Goal: Information Seeking & Learning: Learn about a topic

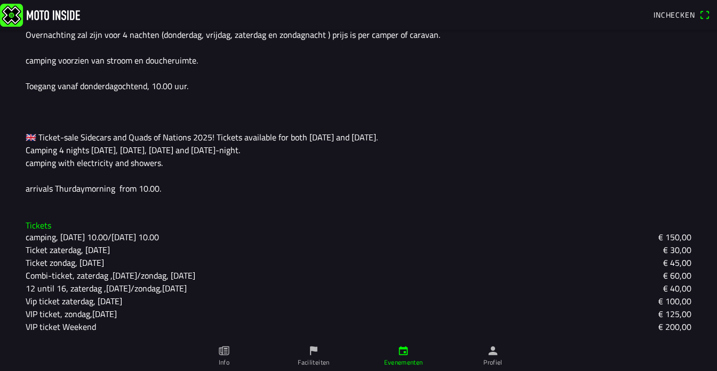
scroll to position [314, 0]
click at [314, 362] on ion-label "Faciliteiten" at bounding box center [313, 362] width 31 height 10
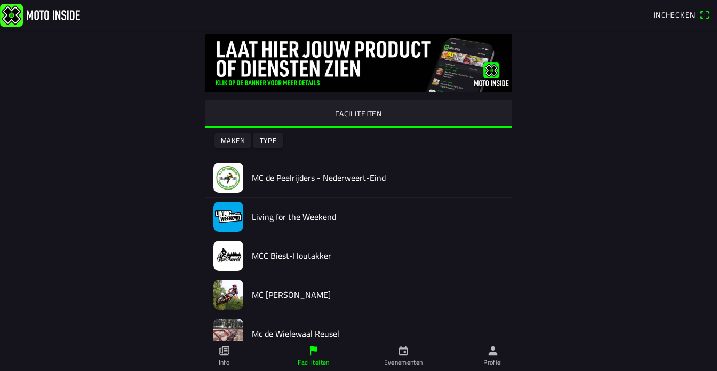
click at [401, 360] on ion-label "Evenementen" at bounding box center [403, 362] width 39 height 10
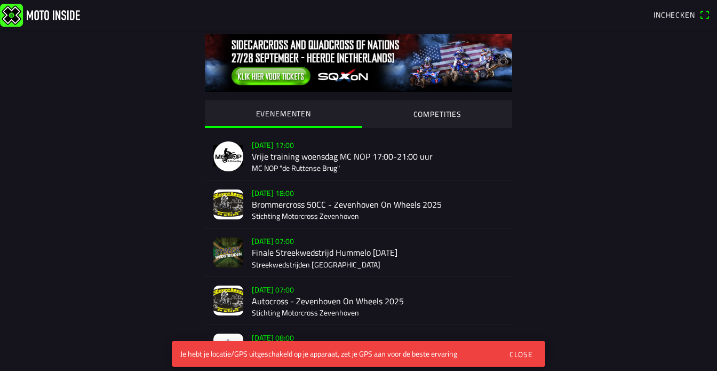
click at [620, 227] on div "EVENEMENTEN COMPETITIES wo 17 sep. - 17:00 Vrije training woensdag MC NOP 17:00…" at bounding box center [358, 348] width 683 height 637
click at [520, 354] on div "Close" at bounding box center [520, 353] width 23 height 11
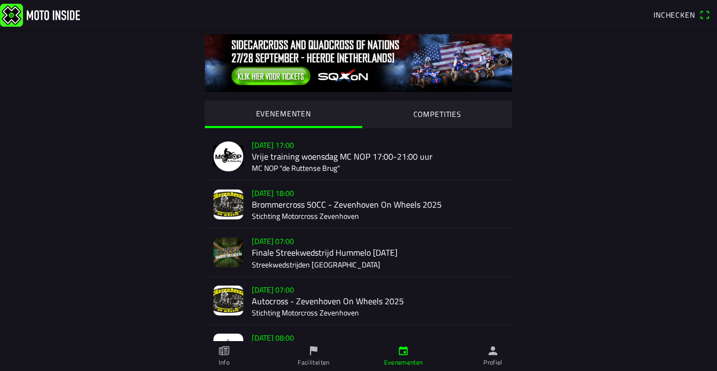
click at [284, 291] on div "za 20 sep. - 07:00 Autocross - Zevenhoven On Wheels 2025 Stichting Motorcross Z…" at bounding box center [378, 300] width 252 height 47
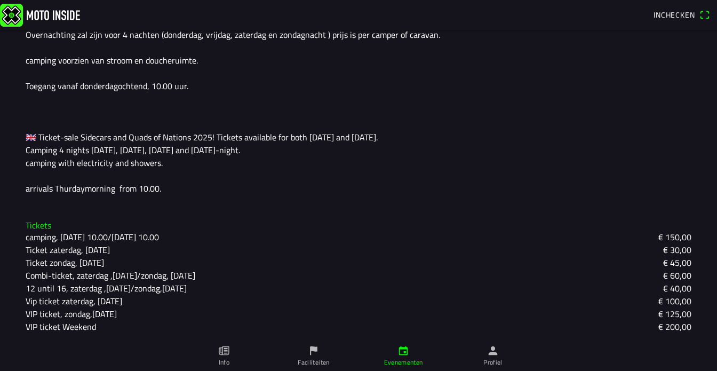
scroll to position [314, 0]
